Goal: Check status: Check status

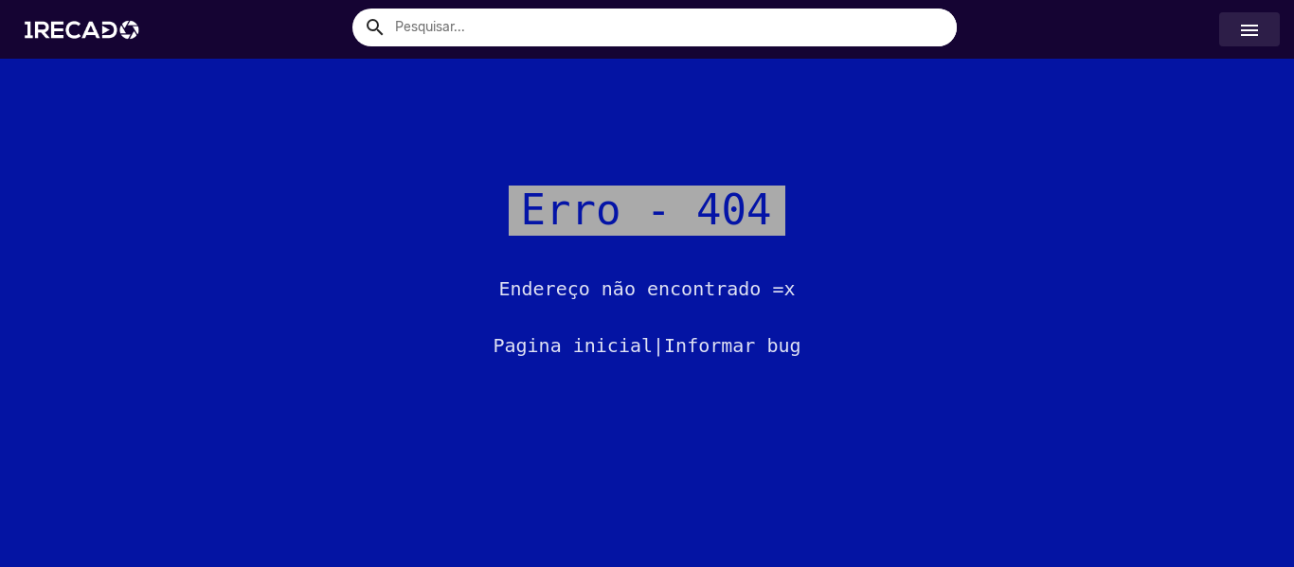
click at [1251, 16] on link "menu" at bounding box center [1249, 29] width 61 height 34
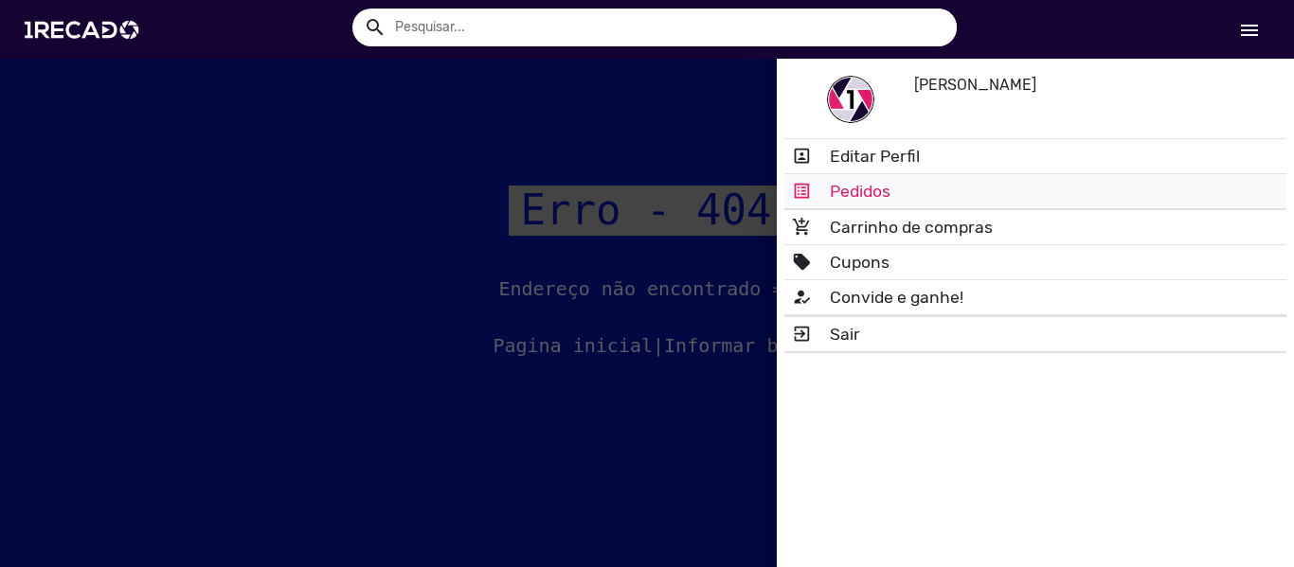
click at [924, 195] on link "list_alt Pedidos" at bounding box center [1035, 191] width 502 height 34
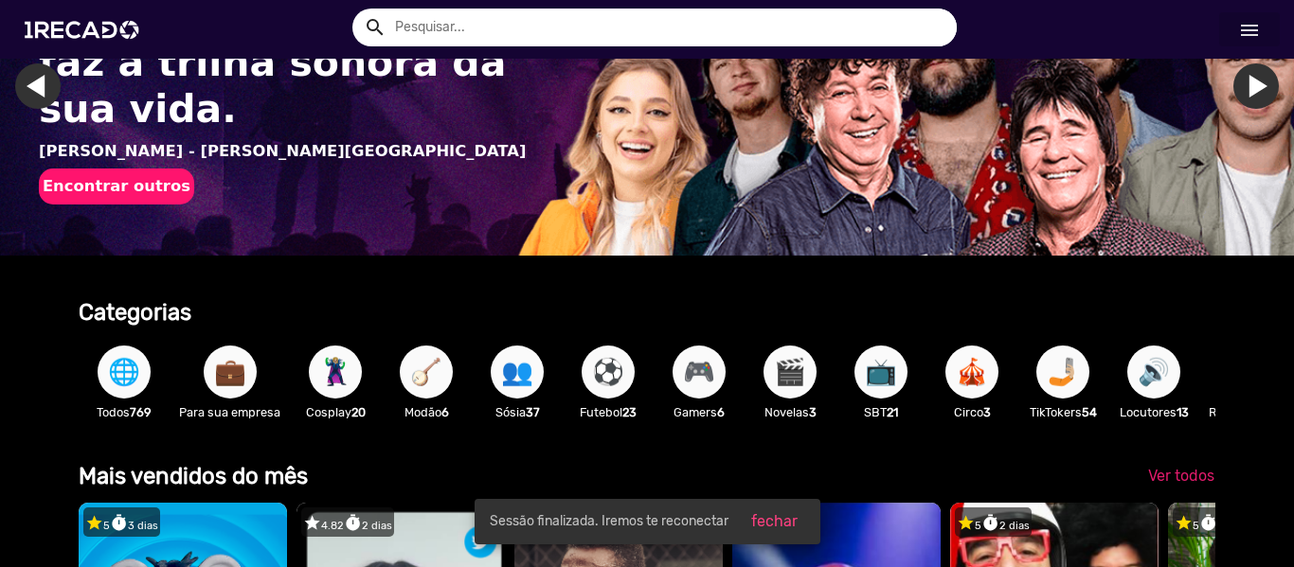
scroll to position [95, 0]
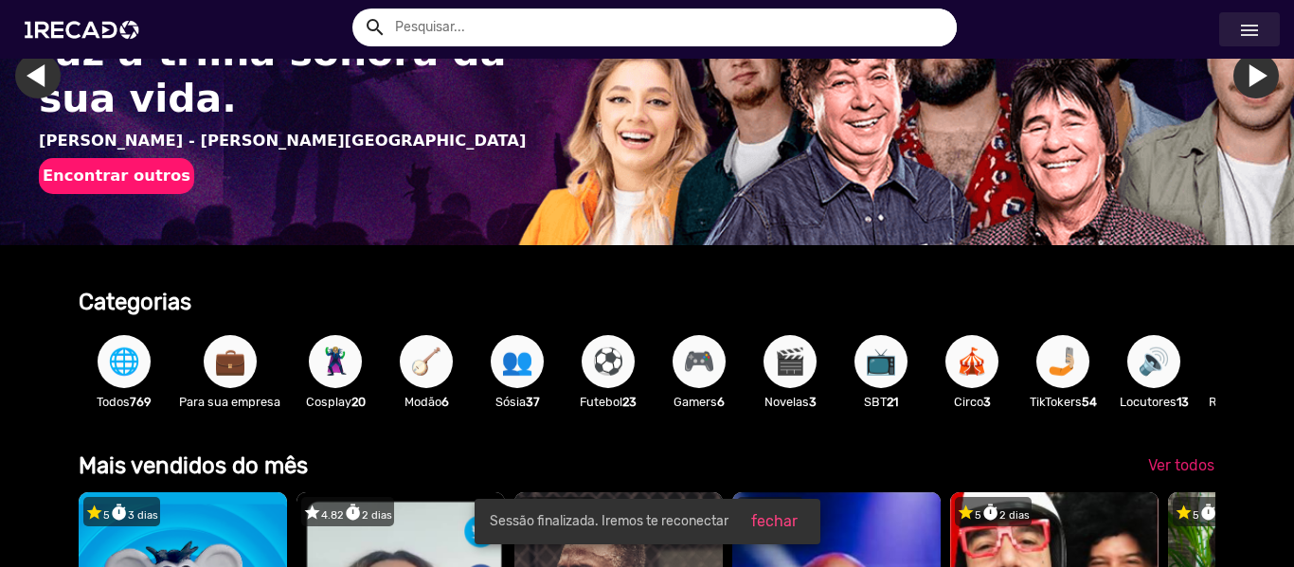
click at [1250, 24] on mat-icon "menu" at bounding box center [1249, 30] width 23 height 23
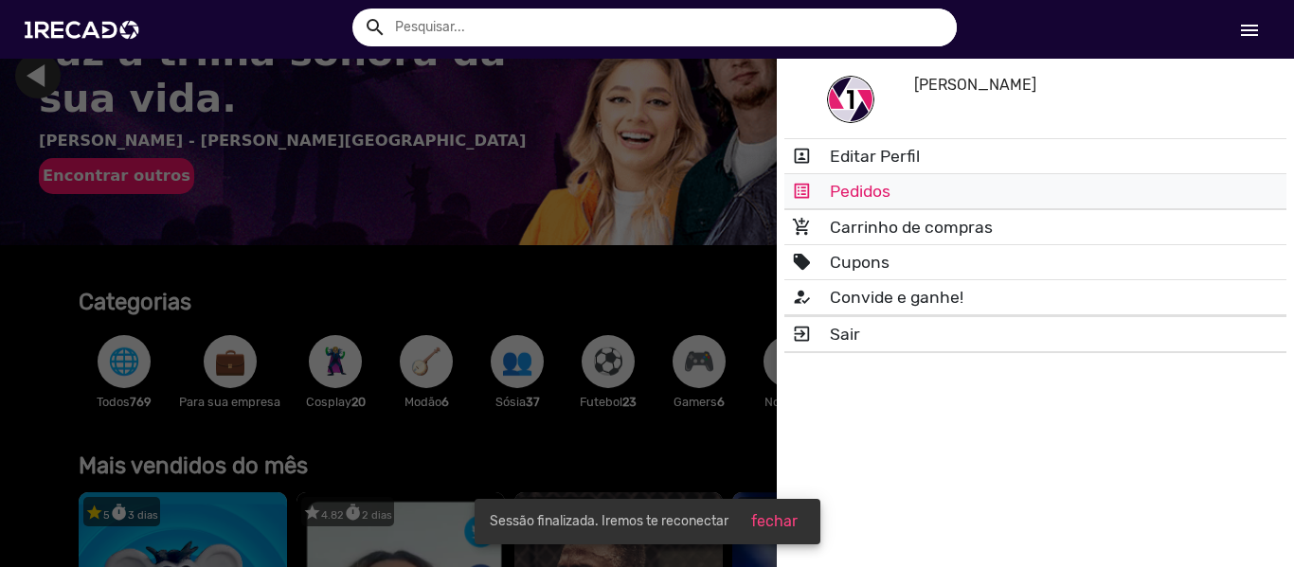
click at [860, 186] on link "list_alt Pedidos" at bounding box center [1035, 191] width 502 height 34
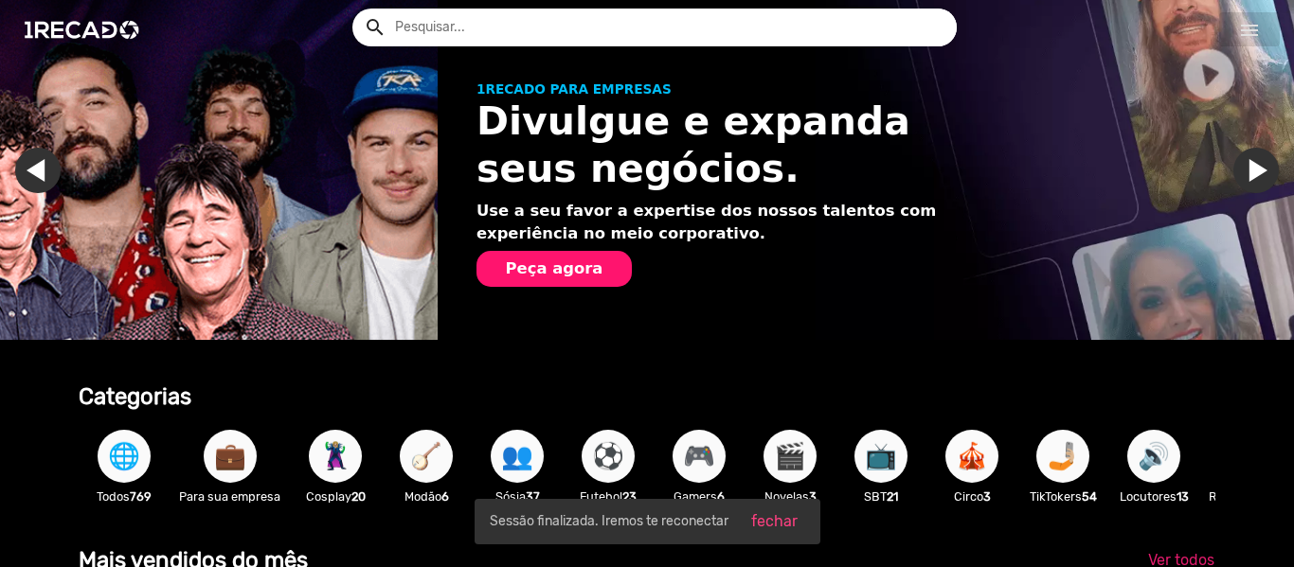
scroll to position [0, 1280]
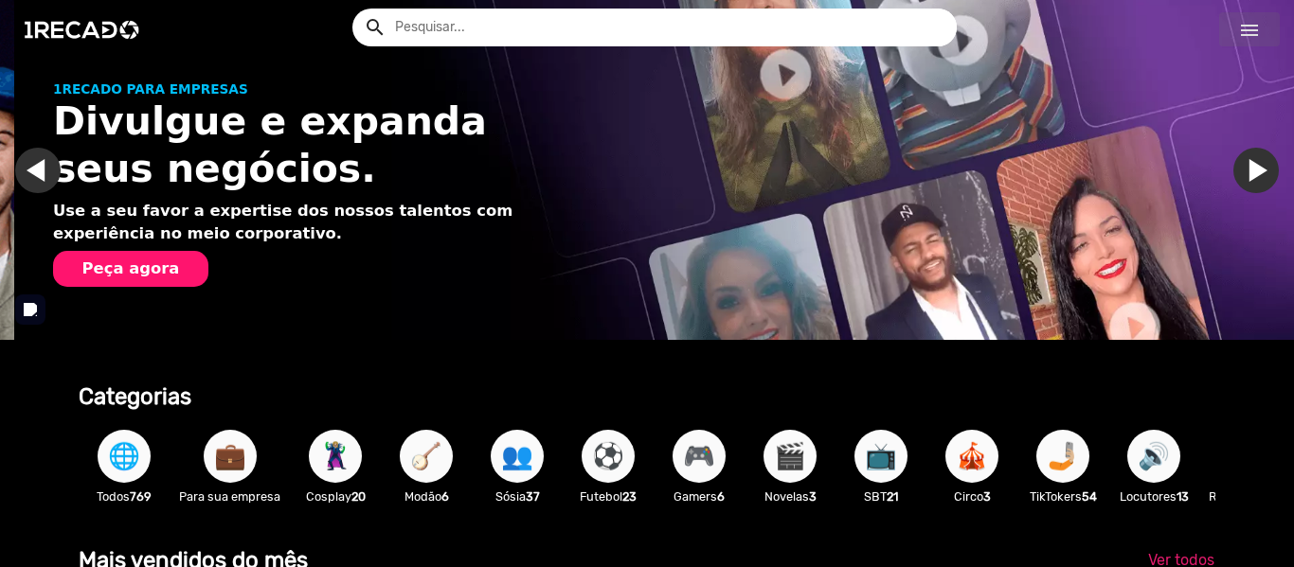
click at [1258, 24] on mat-icon "menu" at bounding box center [1249, 30] width 23 height 23
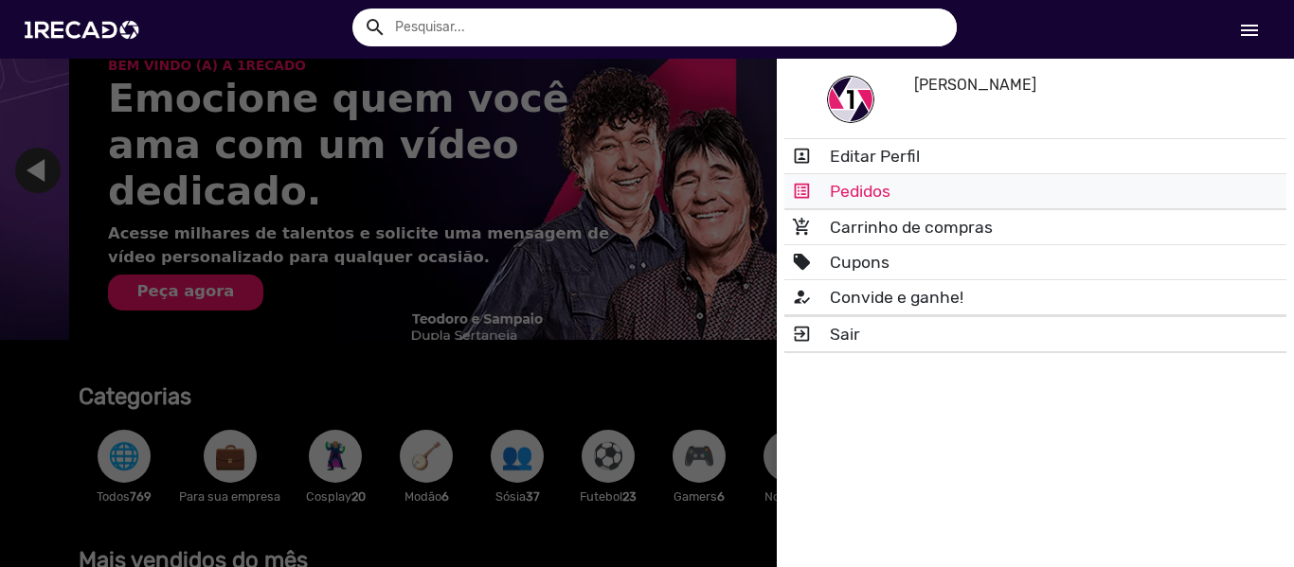
scroll to position [0, 2560]
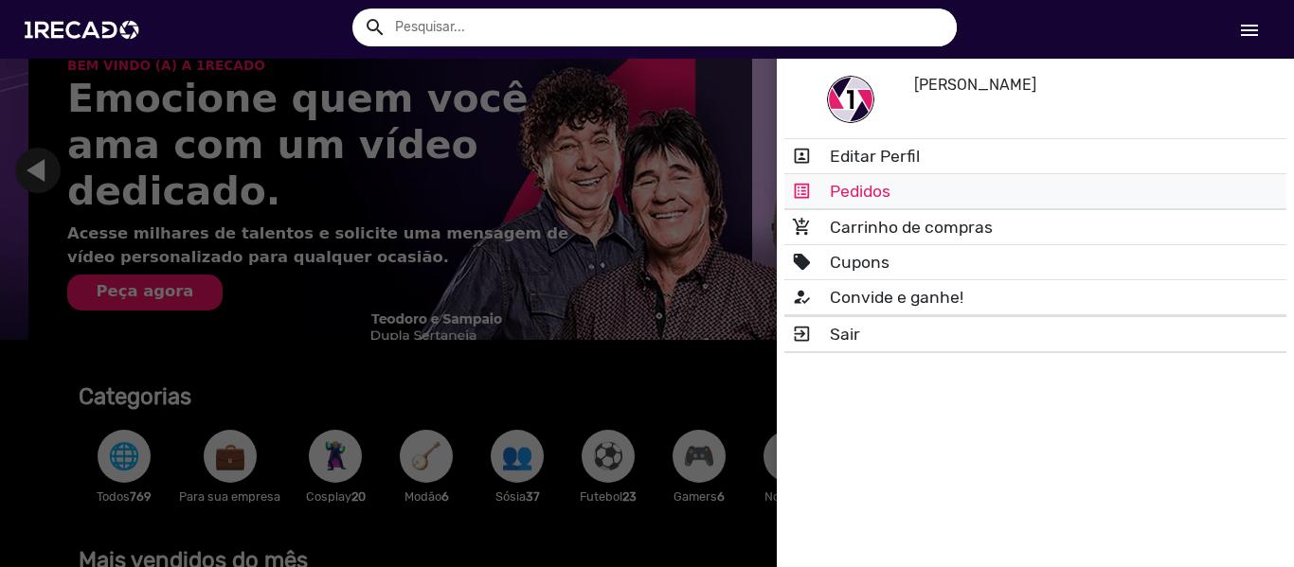
click at [872, 190] on link "list_alt Pedidos" at bounding box center [1035, 191] width 502 height 34
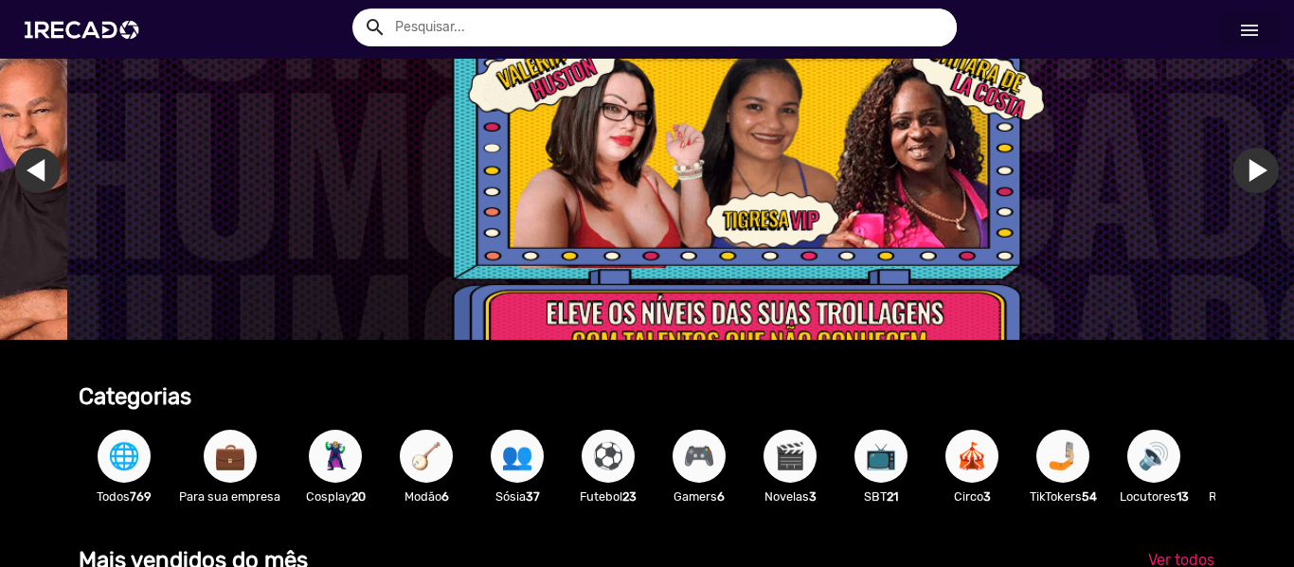
scroll to position [0, 3839]
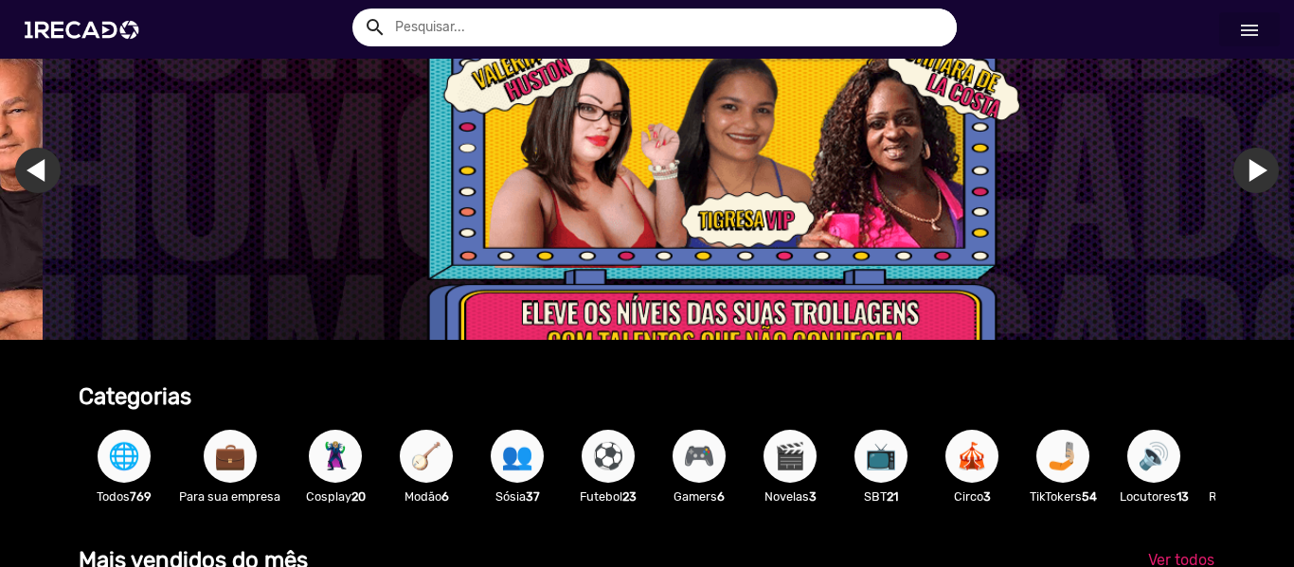
click at [1244, 24] on mat-icon "menu" at bounding box center [1249, 30] width 23 height 23
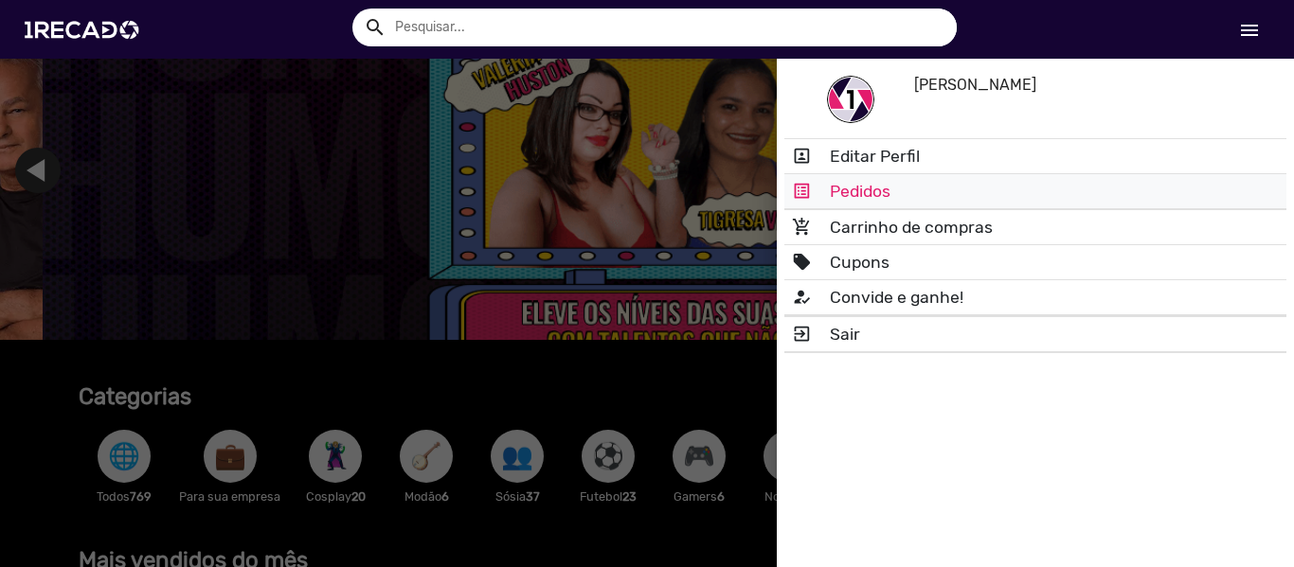
click at [854, 188] on link "list_alt Pedidos" at bounding box center [1035, 191] width 502 height 34
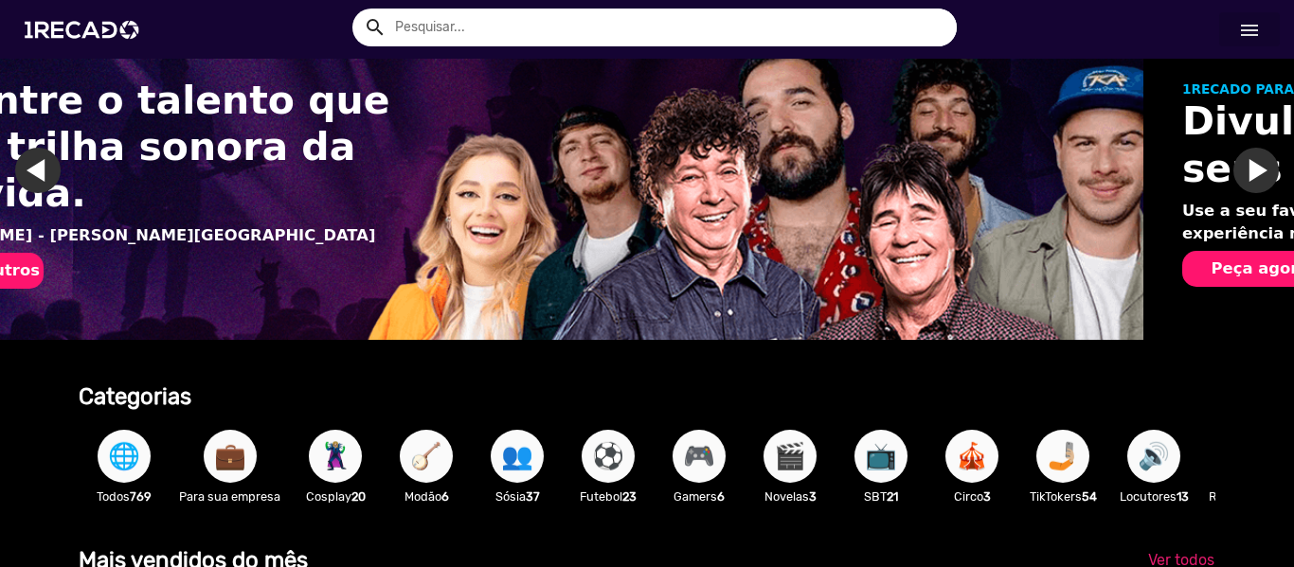
scroll to position [0, 0]
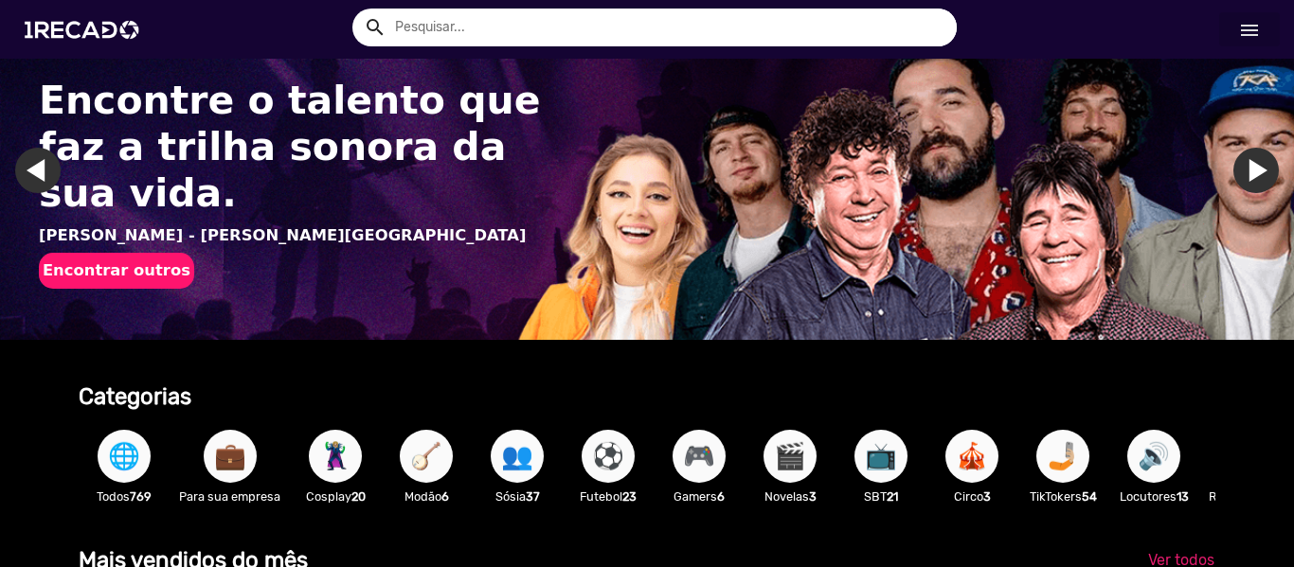
click at [1257, 26] on mat-icon "menu" at bounding box center [1249, 30] width 23 height 23
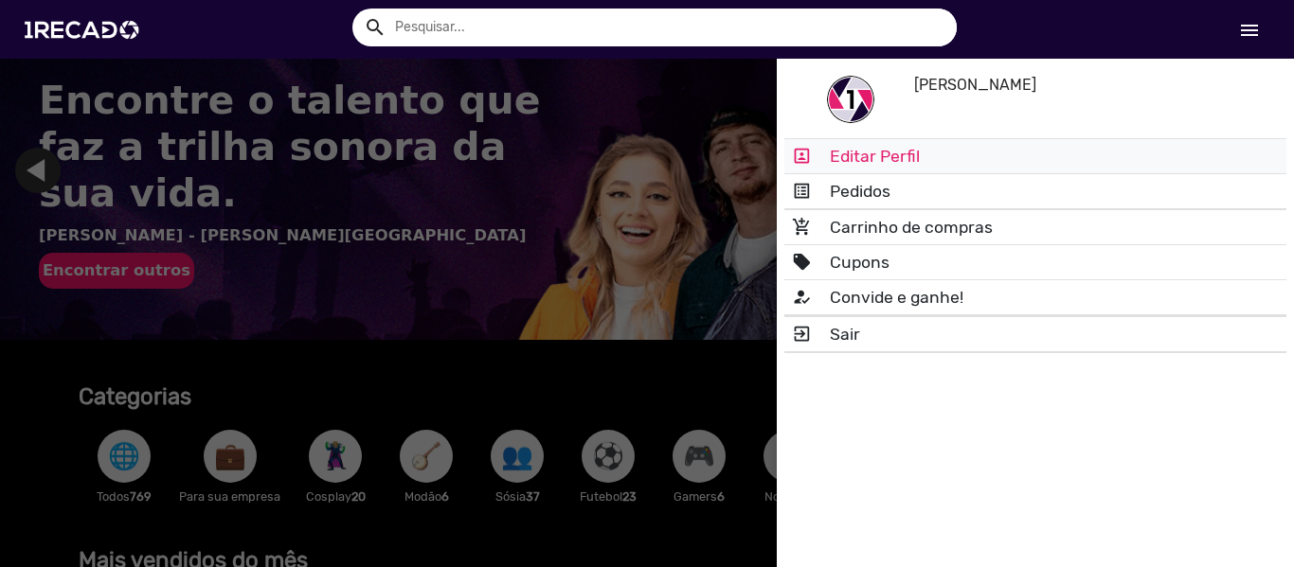
click at [884, 164] on link "portrait Editar Perfil" at bounding box center [1035, 156] width 502 height 34
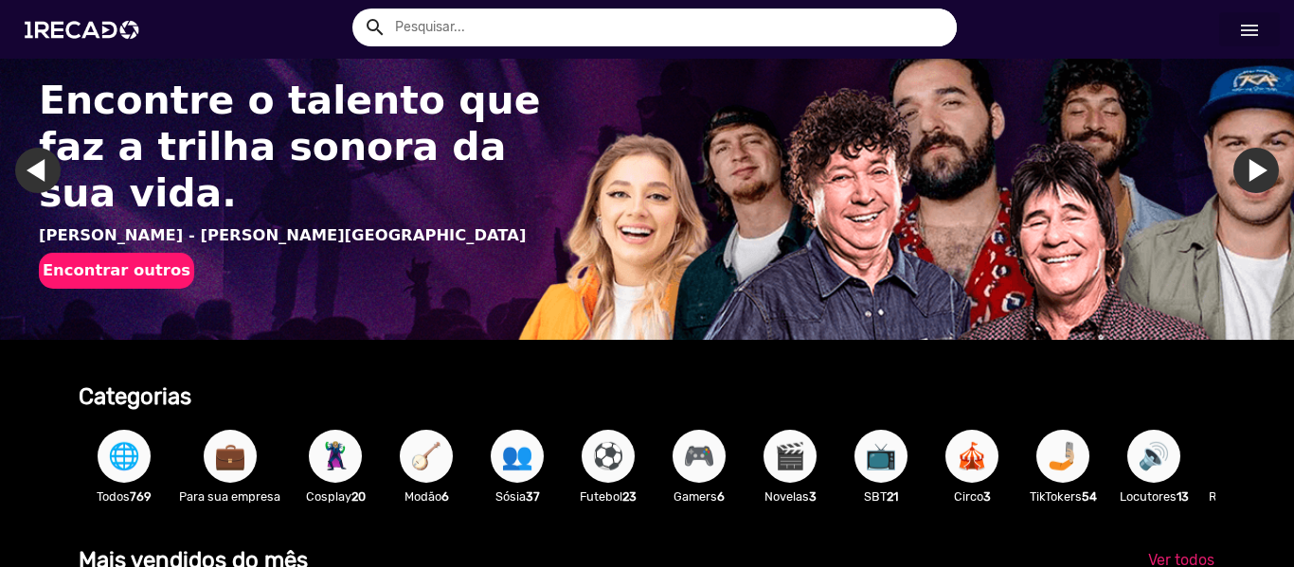
click at [1259, 30] on link "menu" at bounding box center [1249, 29] width 61 height 34
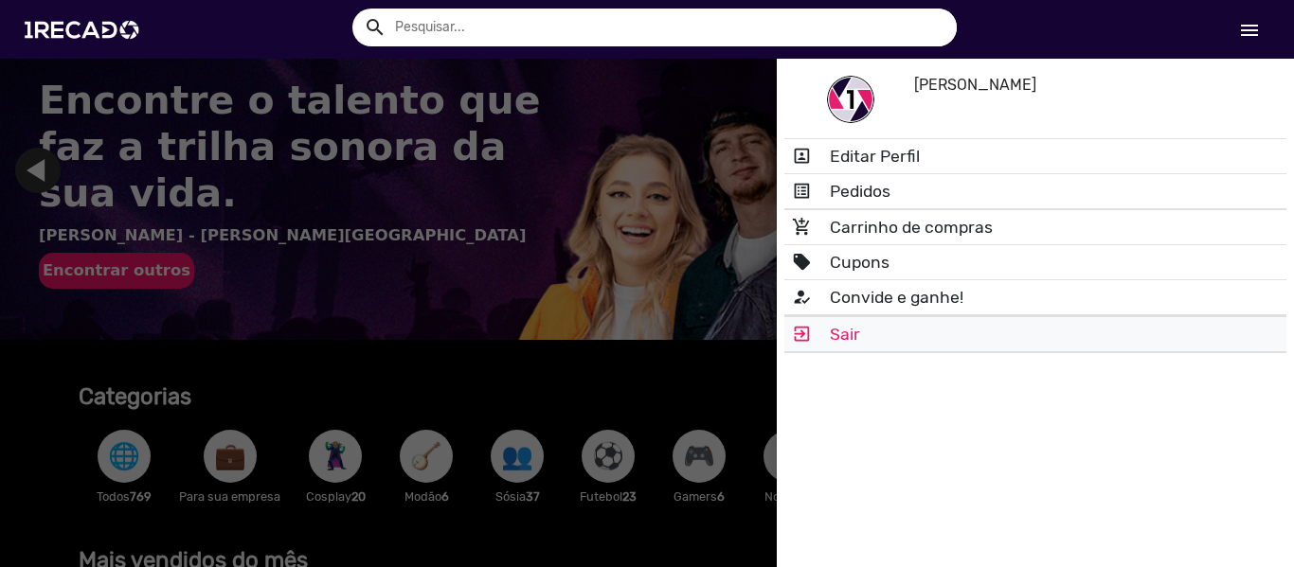
click at [946, 337] on link "exit_to_app Sair" at bounding box center [1035, 334] width 502 height 34
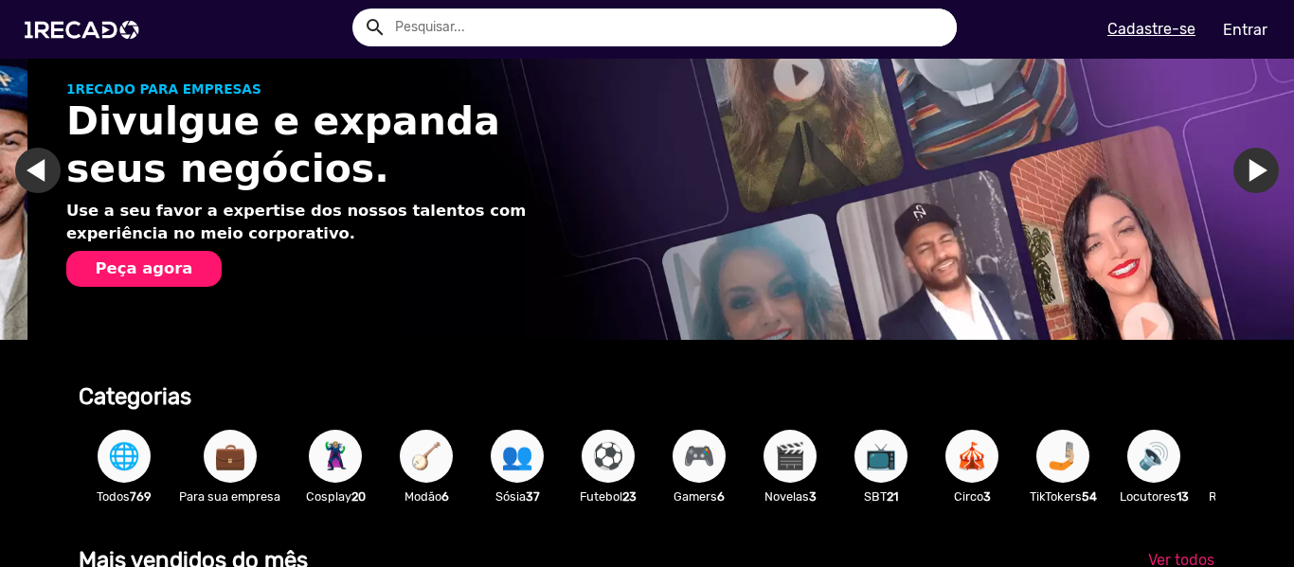
scroll to position [0, 1280]
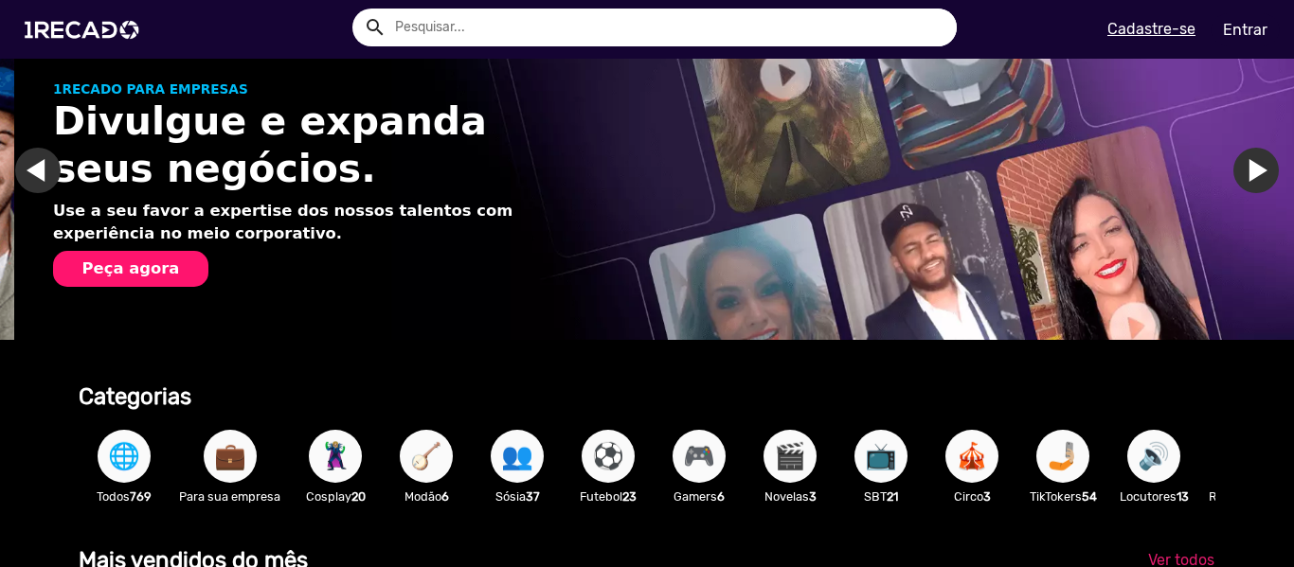
click at [1248, 33] on link "Entrar" at bounding box center [1245, 29] width 69 height 33
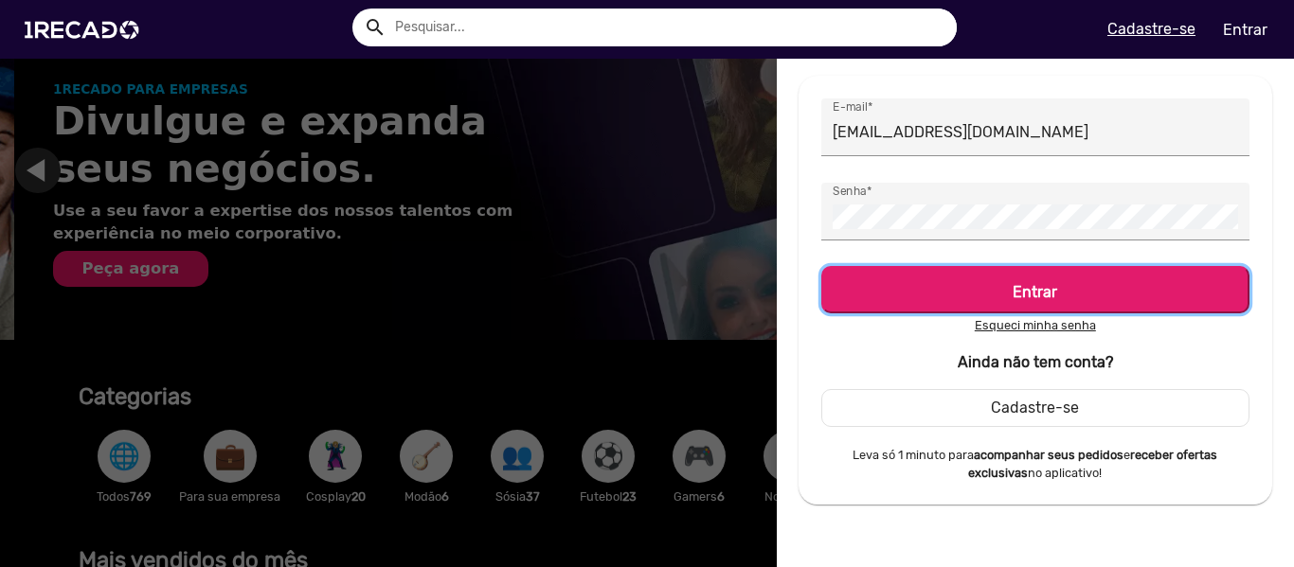
click at [1015, 279] on h5 "Entrar" at bounding box center [1035, 289] width 394 height 26
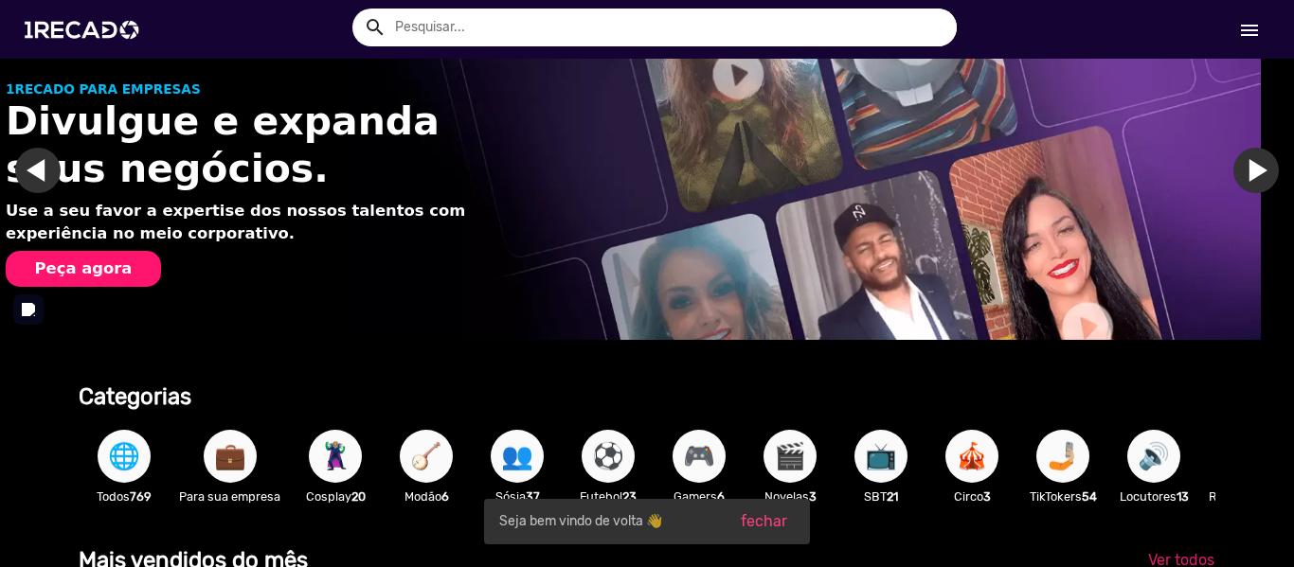
click at [1242, 33] on mat-icon "menu" at bounding box center [1249, 30] width 23 height 23
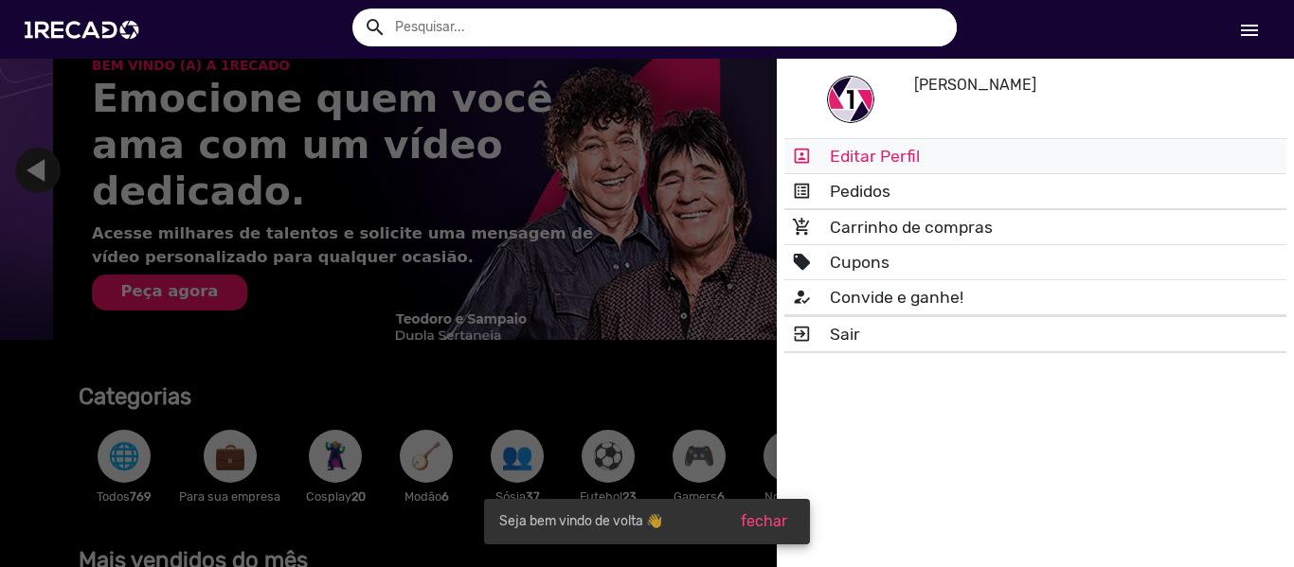
scroll to position [0, 2560]
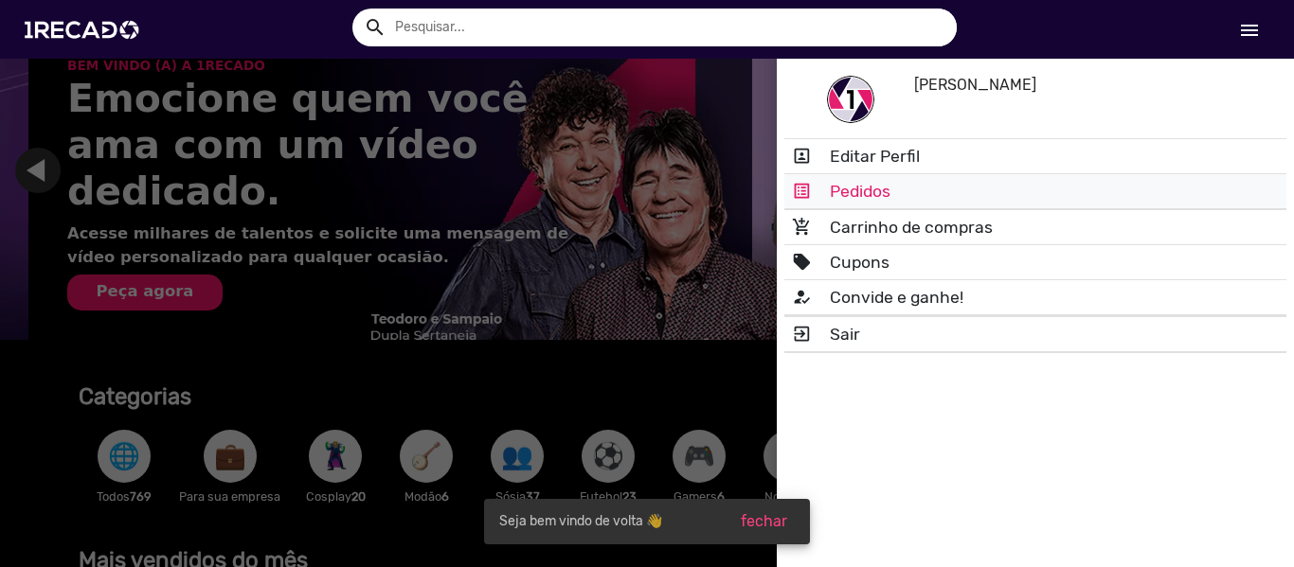
click at [881, 200] on link "list_alt Pedidos" at bounding box center [1035, 191] width 502 height 34
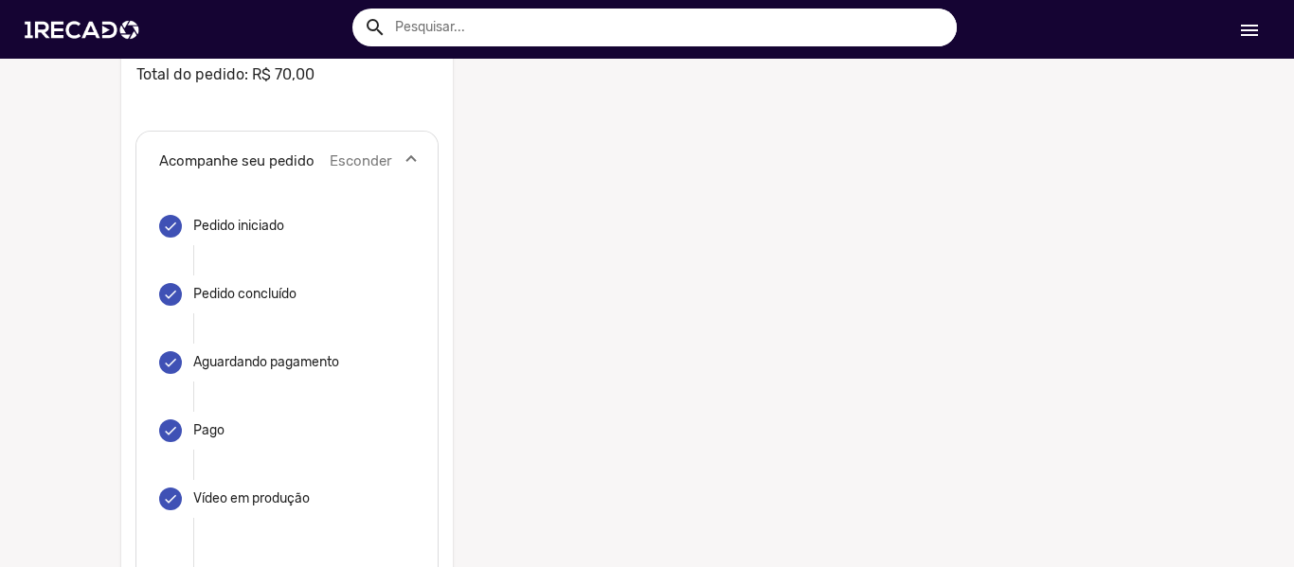
scroll to position [566, 0]
